Goal: Task Accomplishment & Management: Complete application form

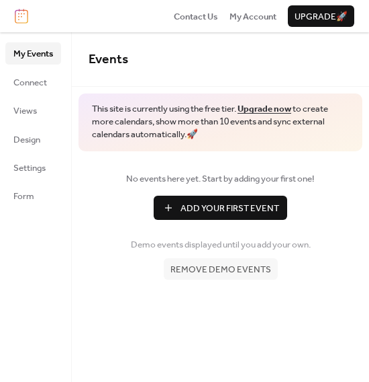
click at [216, 203] on span "Add Your First Event" at bounding box center [230, 208] width 99 height 13
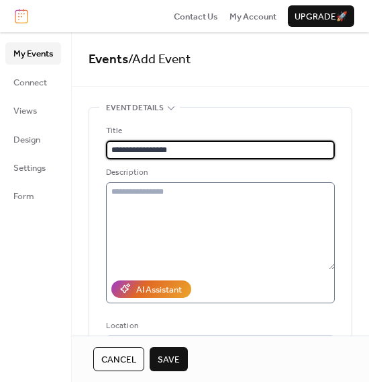
type input "**********"
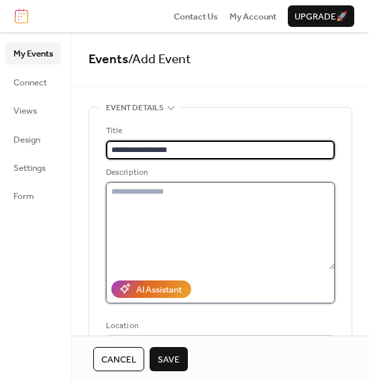
click at [216, 195] on textarea at bounding box center [220, 225] width 229 height 87
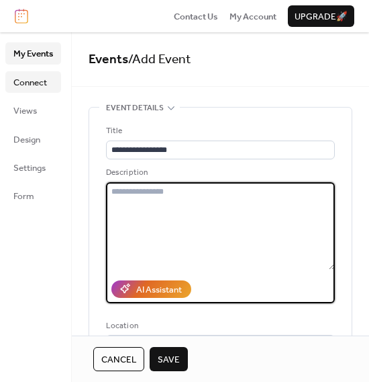
click at [30, 76] on span "Connect" at bounding box center [30, 82] width 34 height 13
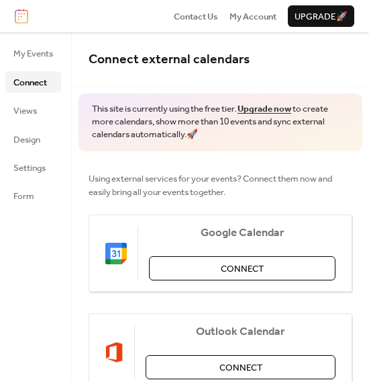
click at [2, 109] on div "My Events Connect Views Design Settings Form" at bounding box center [36, 206] width 72 height 349
click at [40, 114] on link "Views" at bounding box center [33, 109] width 56 height 21
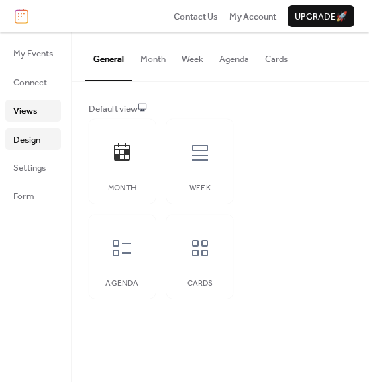
click at [34, 141] on span "Design" at bounding box center [26, 139] width 27 height 13
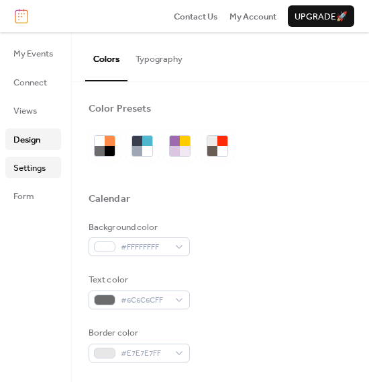
click at [36, 165] on span "Settings" at bounding box center [29, 167] width 32 height 13
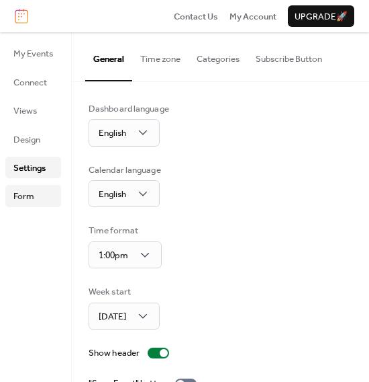
click at [36, 191] on link "Form" at bounding box center [33, 195] width 56 height 21
